Goal: Navigation & Orientation: Find specific page/section

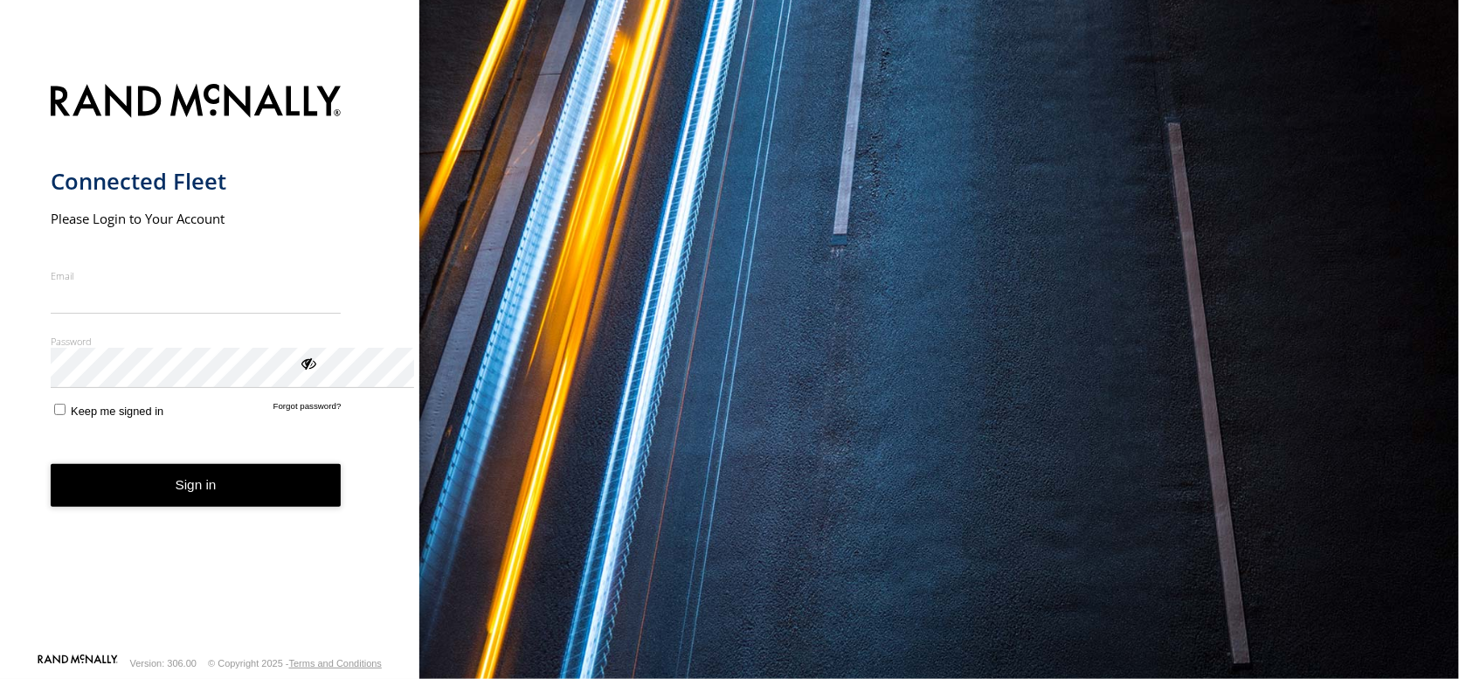
type input "**********"
click at [256, 507] on button "Sign in" at bounding box center [196, 485] width 291 height 43
click at [253, 507] on button "Sign in" at bounding box center [196, 485] width 291 height 43
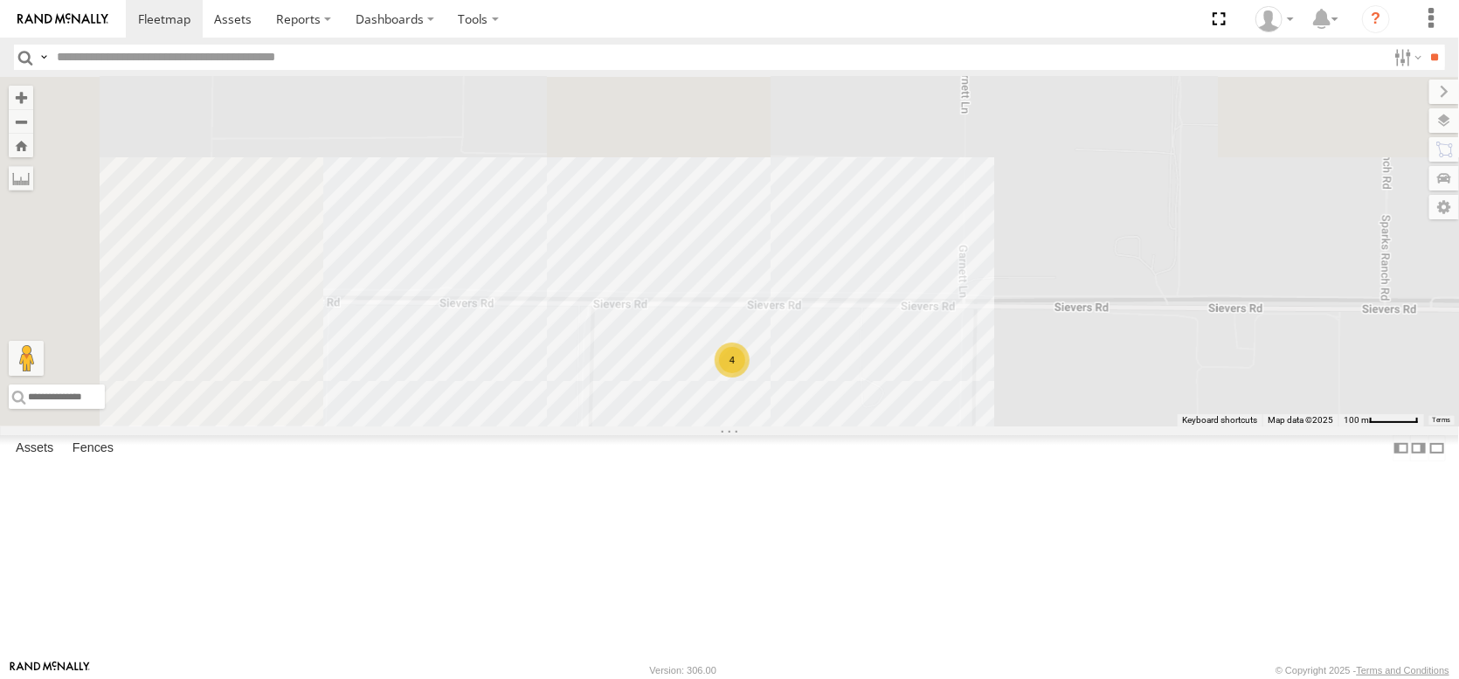
drag, startPoint x: 991, startPoint y: 261, endPoint x: 1251, endPoint y: 647, distance: 464.7
click at [1251, 426] on div "AL2266 FRONTLOADER JD344H AL2312 AL2365 AL2264 AL2345 AL2310 AL2311 AL2308 4 Ke…" at bounding box center [729, 252] width 1459 height 350
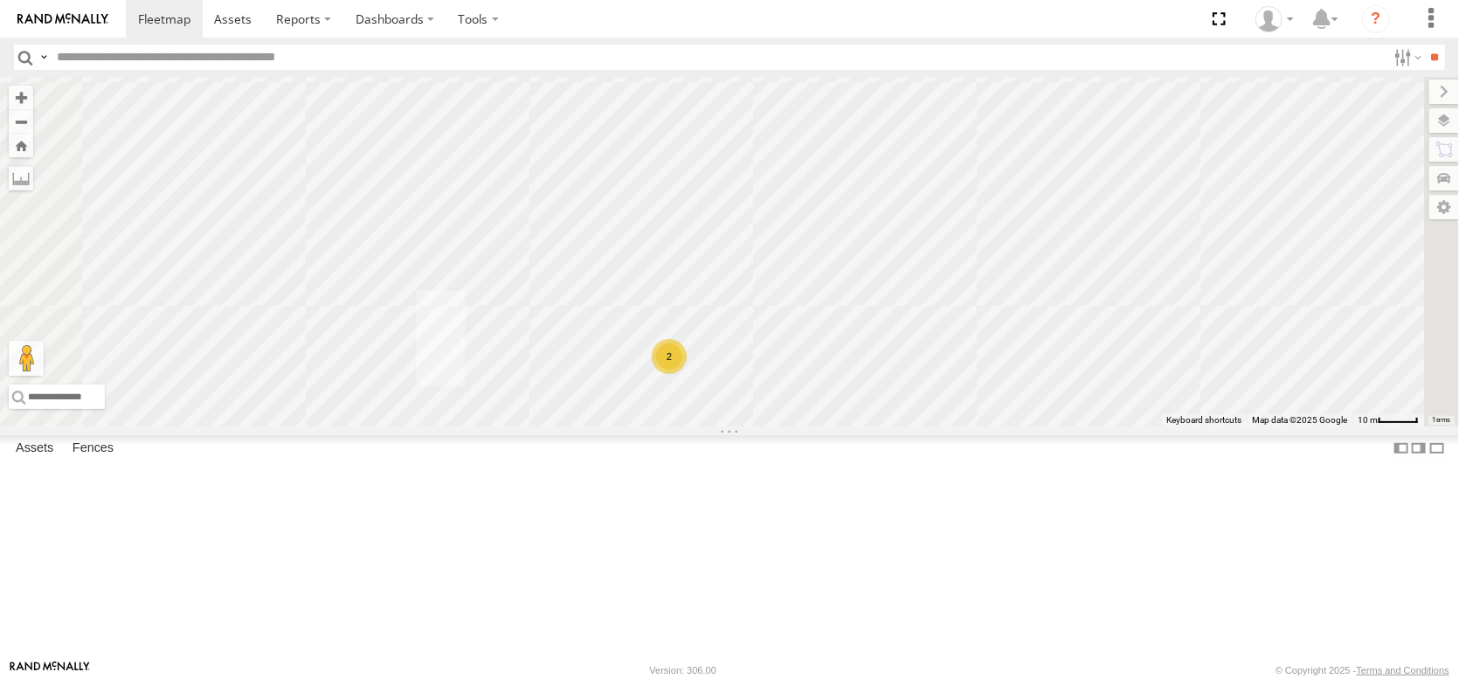
click at [1443, 120] on label at bounding box center [1445, 120] width 30 height 24
click at [0, 0] on div "Basemaps" at bounding box center [0, 0] width 0 height 0
click at [0, 0] on span "Basemaps" at bounding box center [0, 0] width 0 height 0
click at [0, 0] on span "Satellite" at bounding box center [0, 0] width 0 height 0
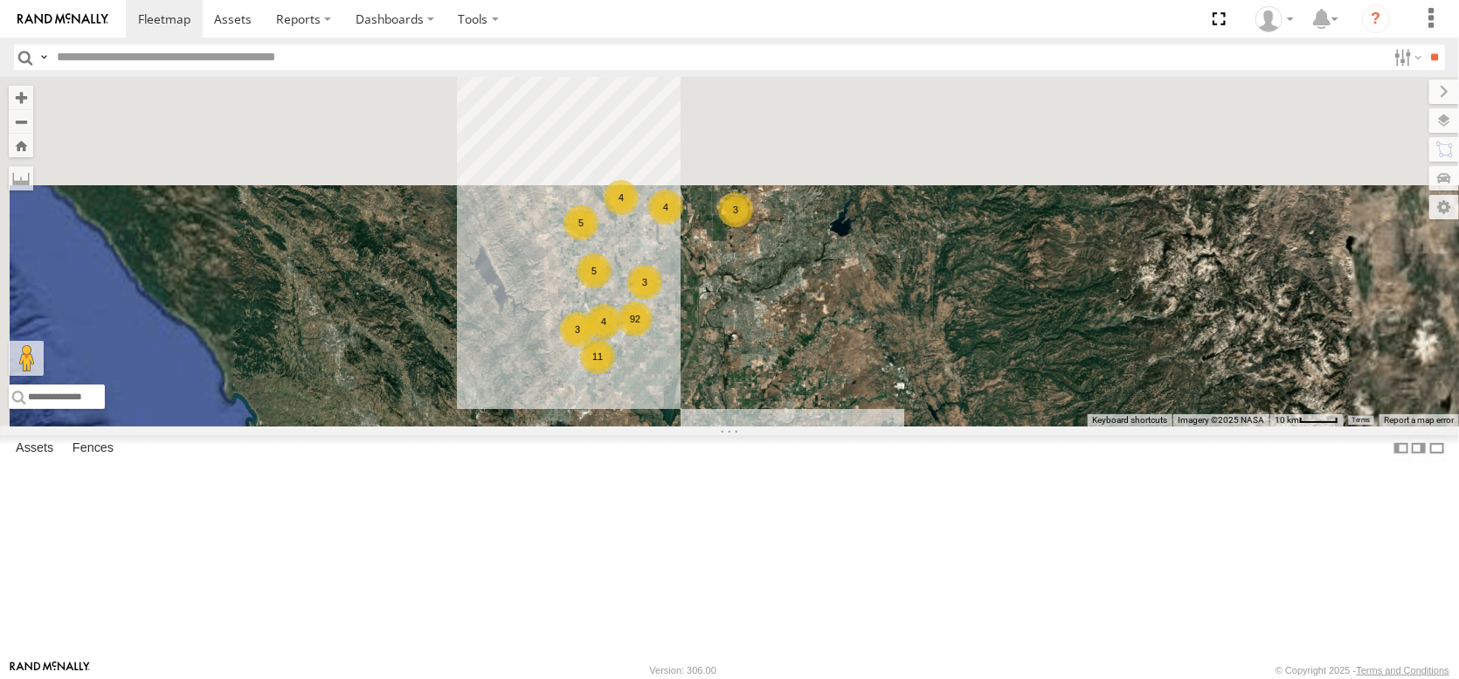
drag, startPoint x: 907, startPoint y: 243, endPoint x: 968, endPoint y: 489, distance: 253.1
click at [968, 426] on div "AL2346 AL2266 AL2265 AL2289 AL2275 FRONTLOADER JD344H AL2353 AL2313 AL2320 AL22…" at bounding box center [729, 252] width 1459 height 350
